Goal: Unclear

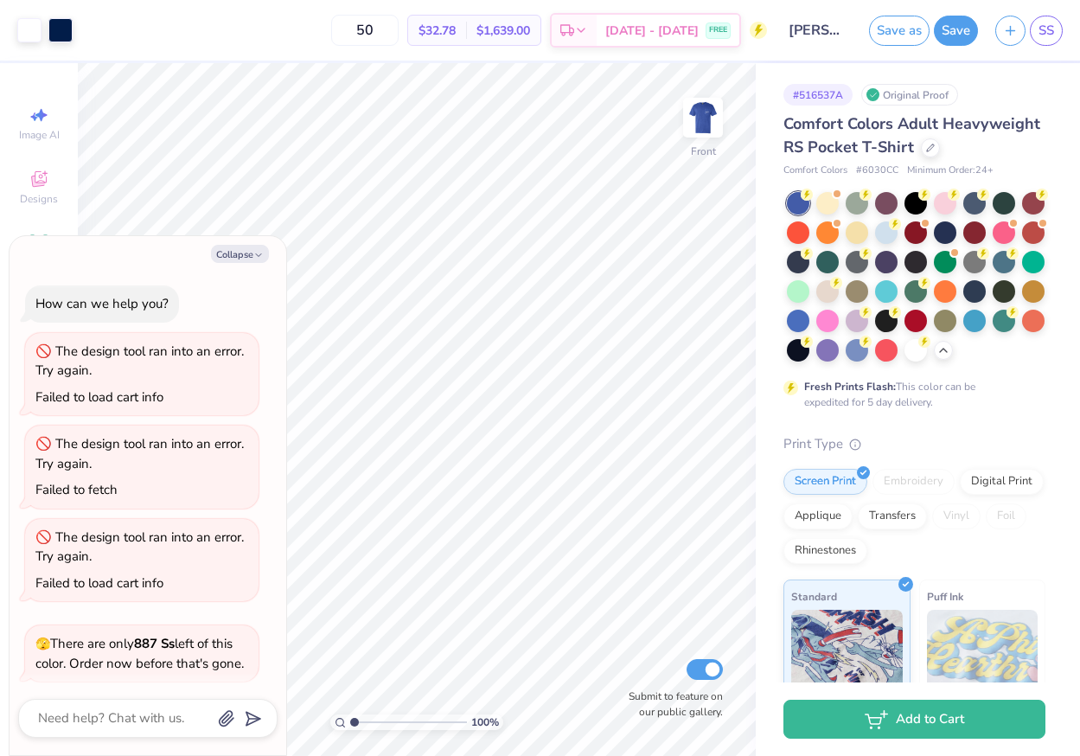
scroll to position [717, 0]
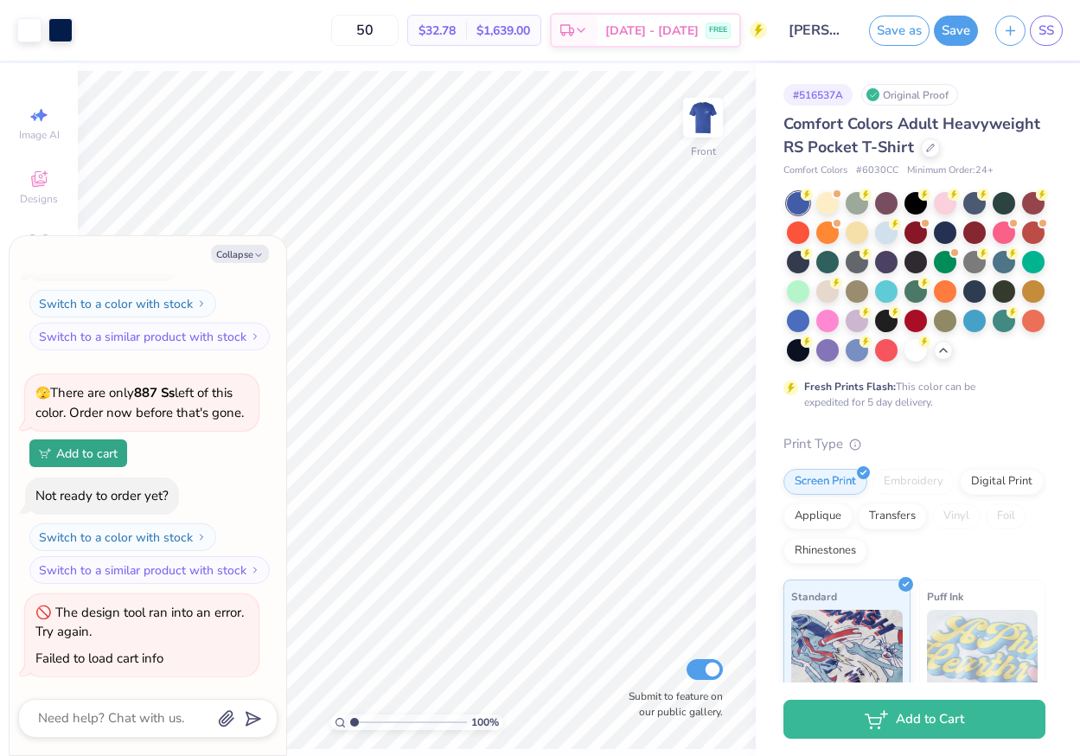
type textarea "x"
